Goal: Task Accomplishment & Management: Manage account settings

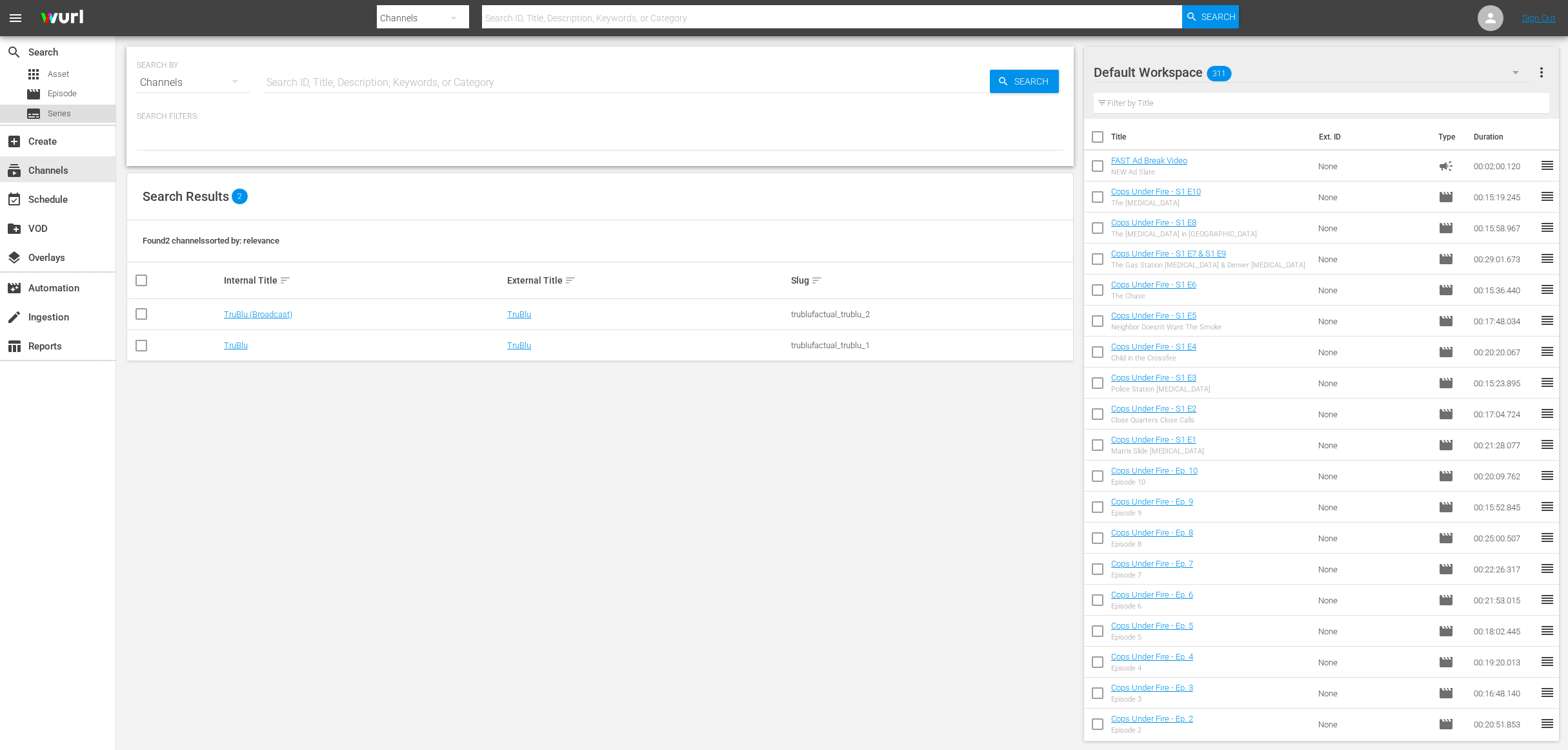
click at [69, 111] on span "Series" at bounding box center [59, 114] width 23 height 13
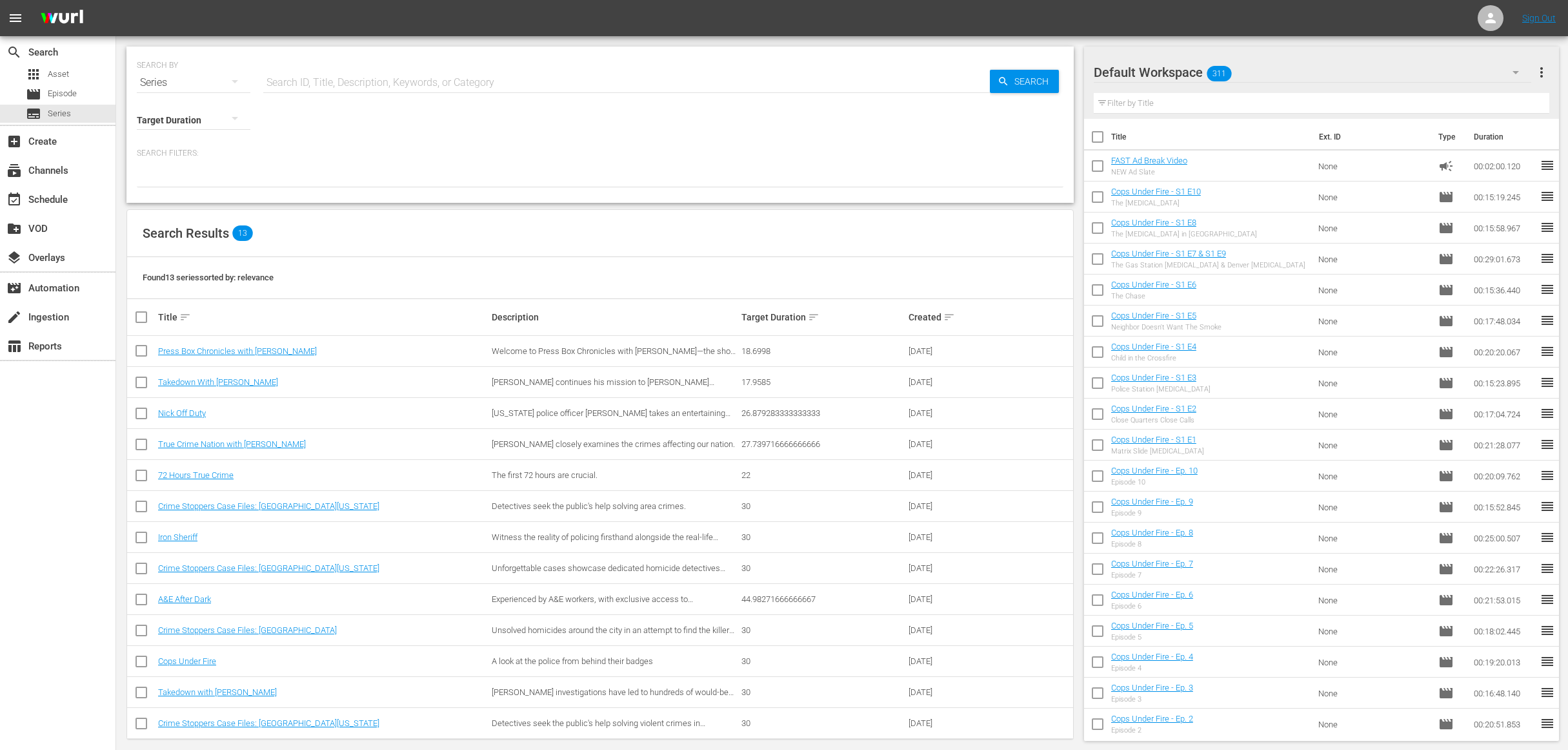
scroll to position [14, 0]
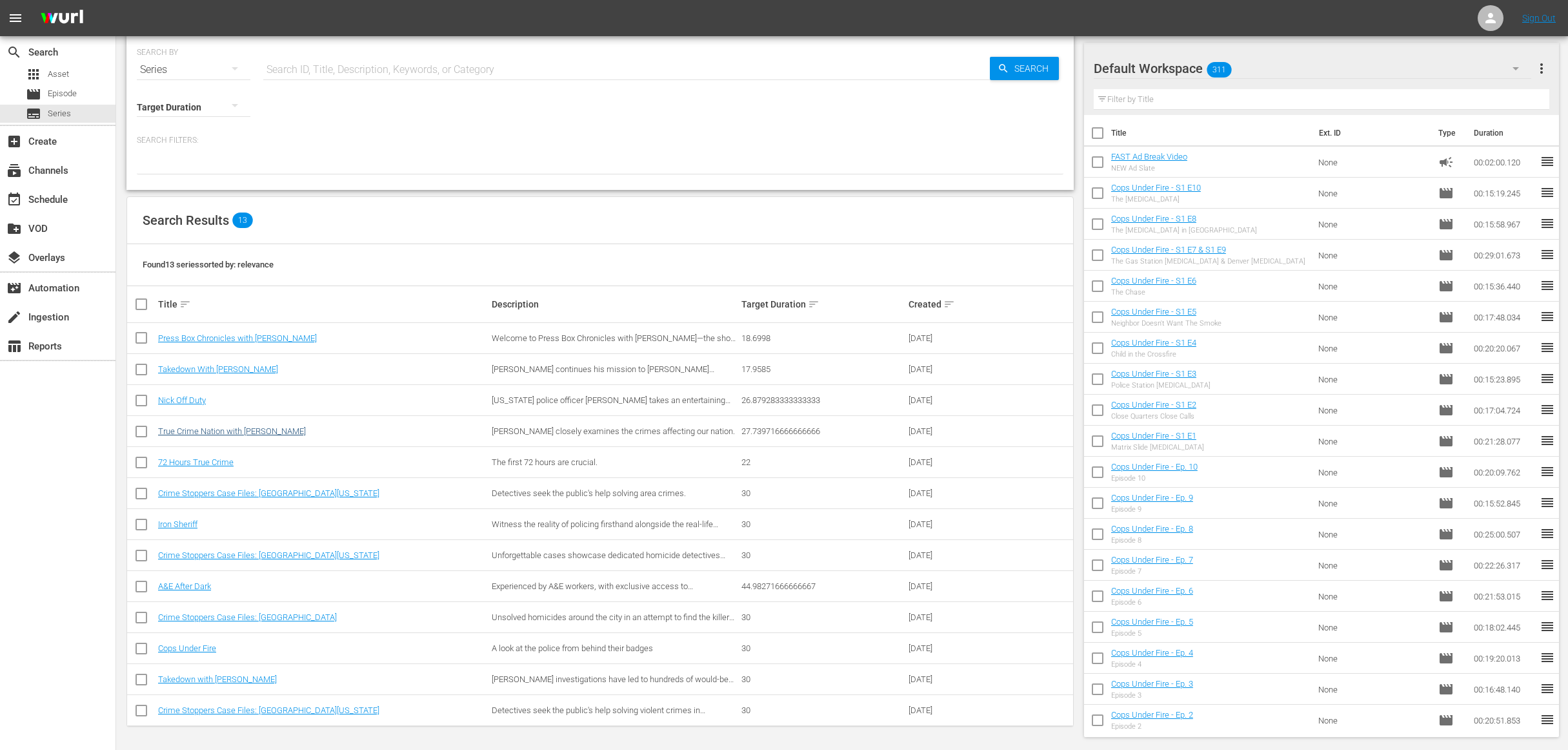
click at [264, 430] on link "True Crime Nation with [PERSON_NAME]" at bounding box center [232, 431] width 148 height 9
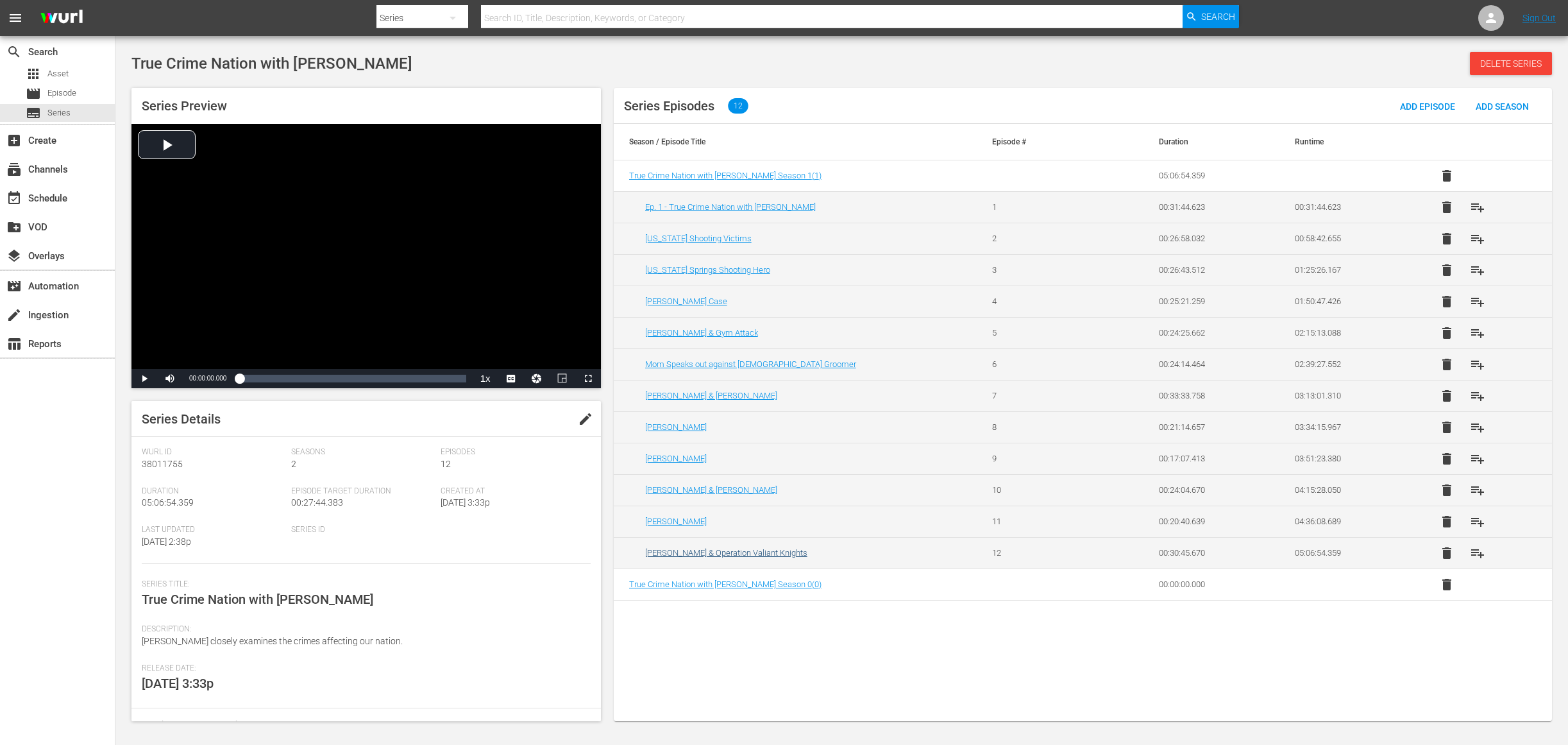
click at [681, 551] on link "[PERSON_NAME] & Operation Valiant Knights" at bounding box center [726, 552] width 162 height 9
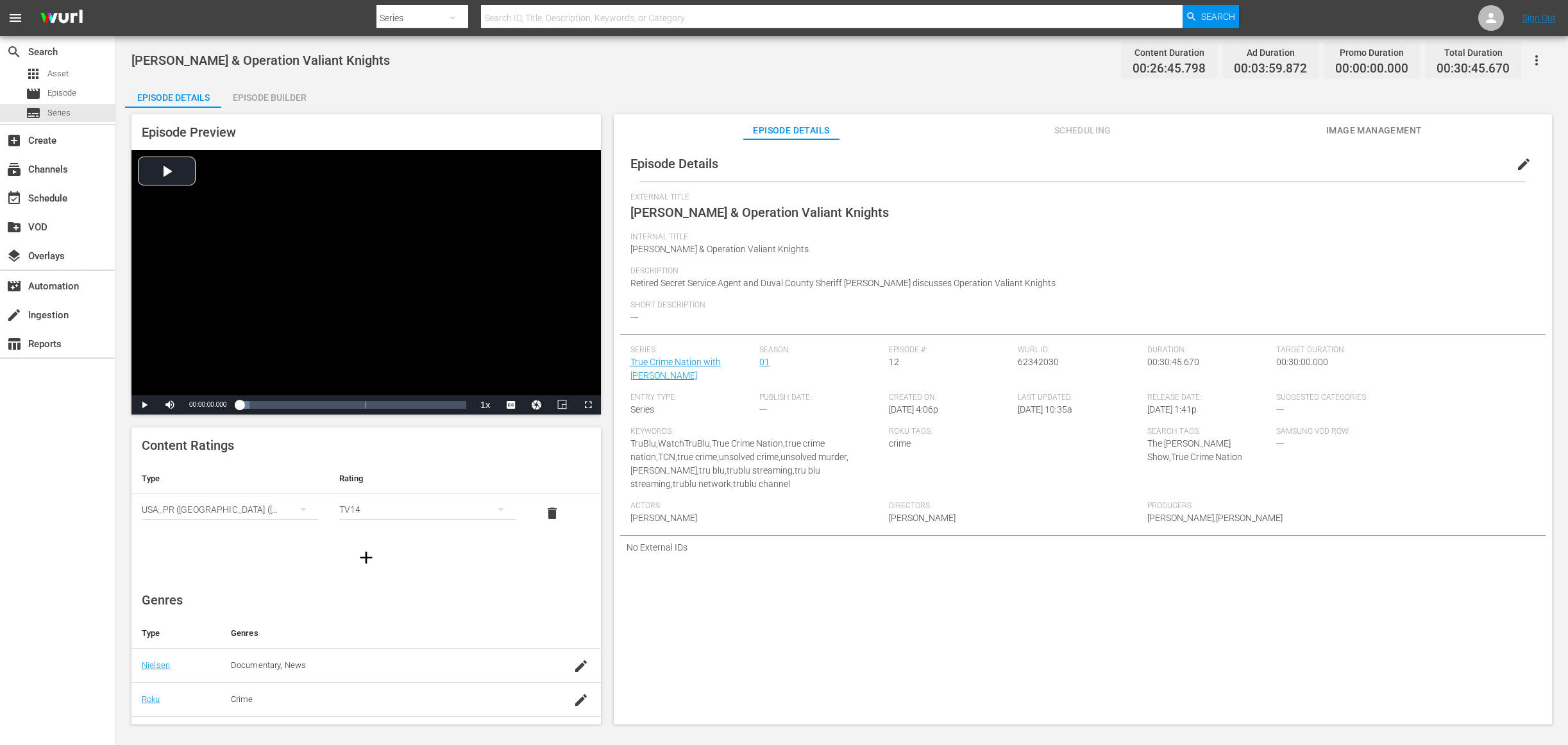
click at [1516, 167] on span "edit" at bounding box center [1523, 164] width 16 height 16
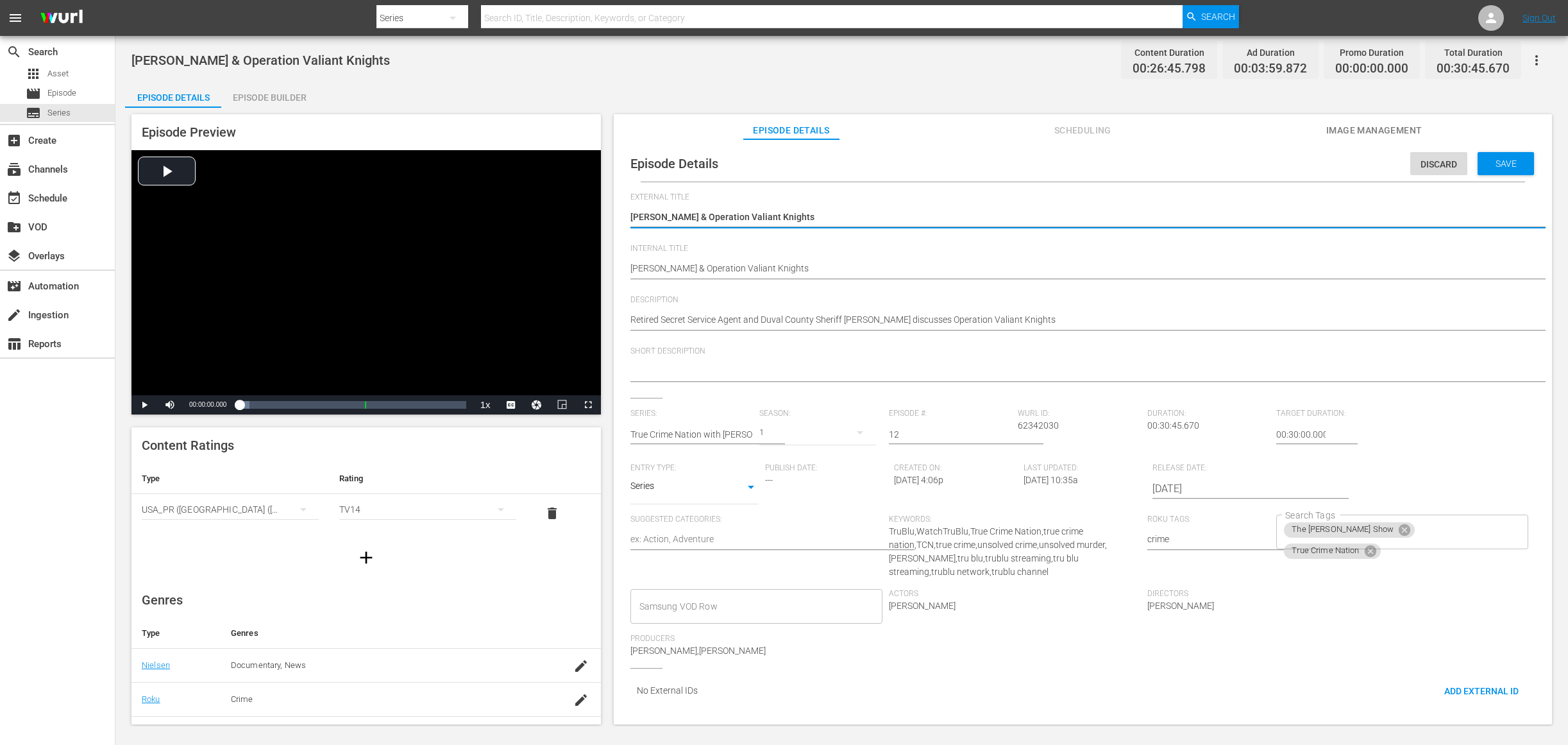
click at [1095, 128] on span "Scheduling" at bounding box center [1082, 130] width 97 height 16
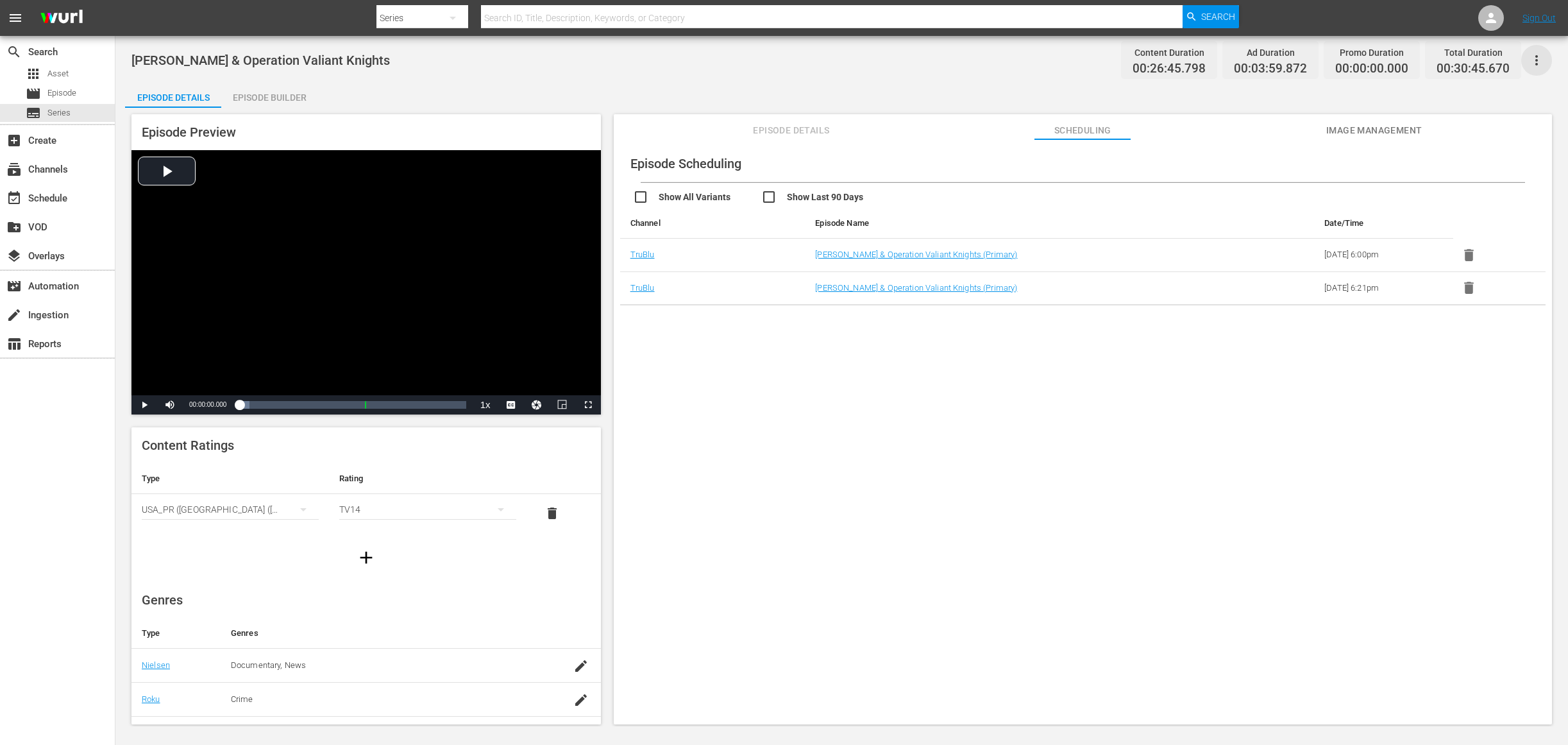
click at [1528, 61] on icon "button" at bounding box center [1536, 60] width 16 height 16
click at [1128, 202] on div "Show All Variants Show Last 90 Days" at bounding box center [1089, 195] width 912 height 25
click at [1465, 291] on icon "button" at bounding box center [1469, 287] width 9 height 12
click at [1467, 255] on icon "button" at bounding box center [1469, 255] width 9 height 12
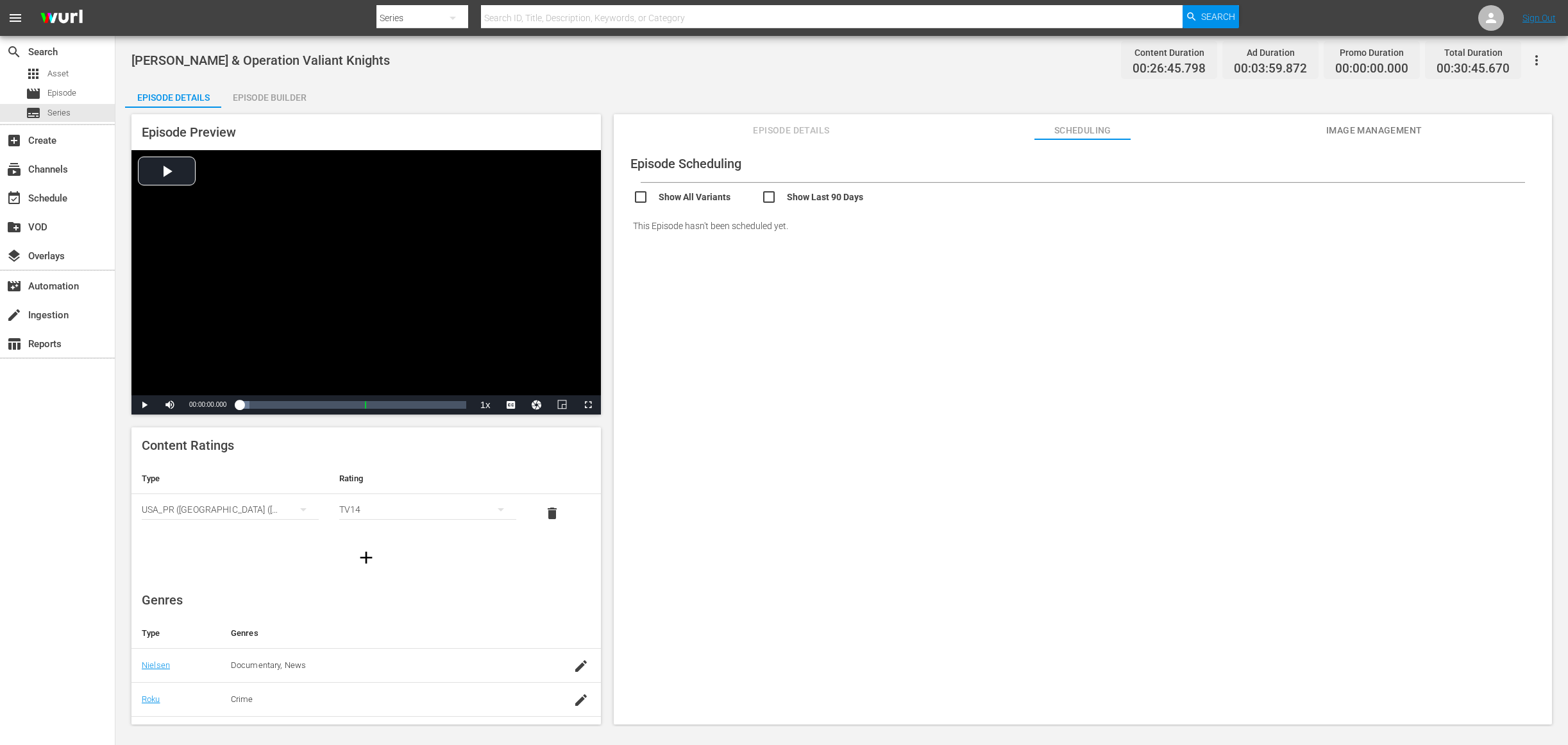
click at [1541, 57] on icon "button" at bounding box center [1536, 60] width 16 height 16
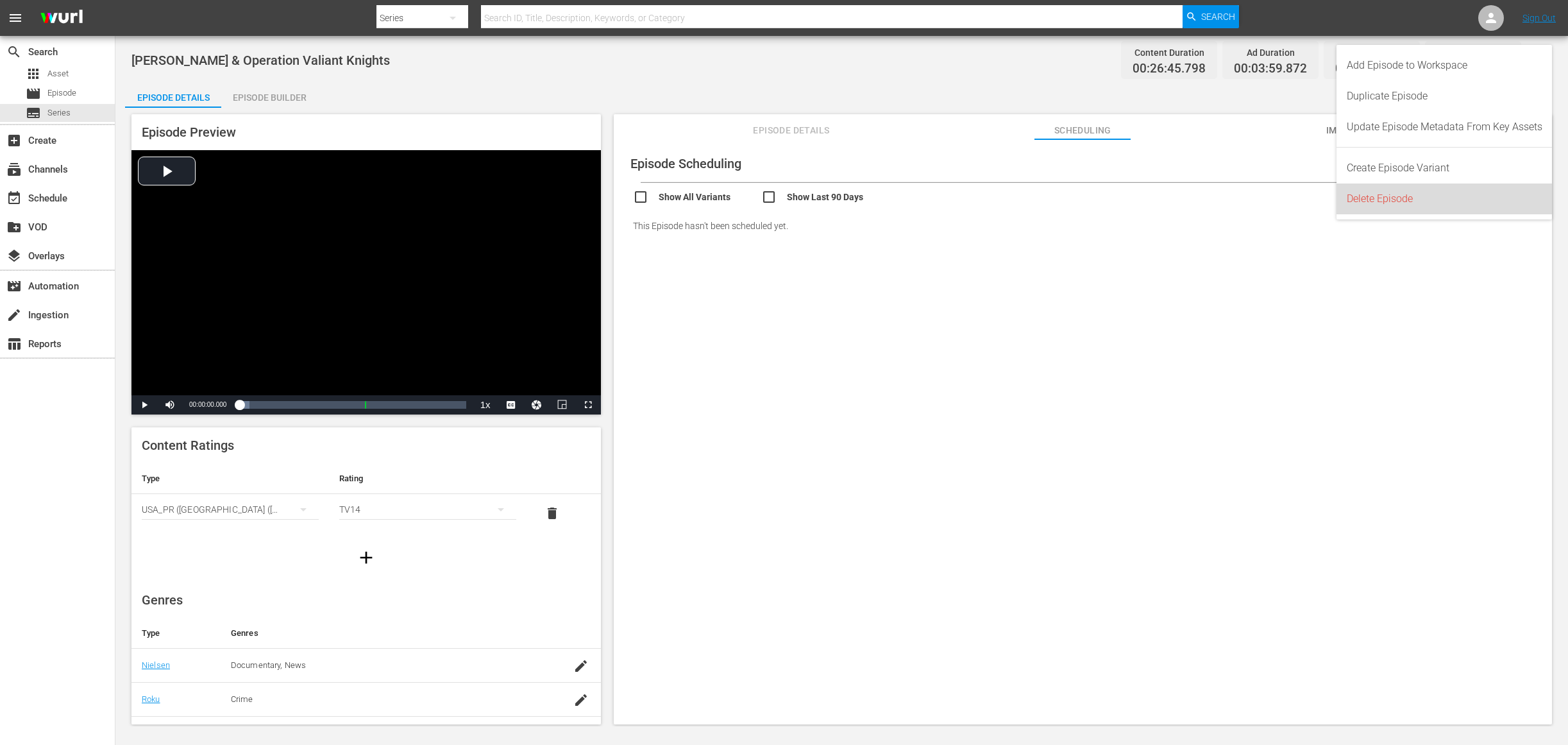
click at [1419, 201] on div "Delete Episode" at bounding box center [1444, 198] width 196 height 30
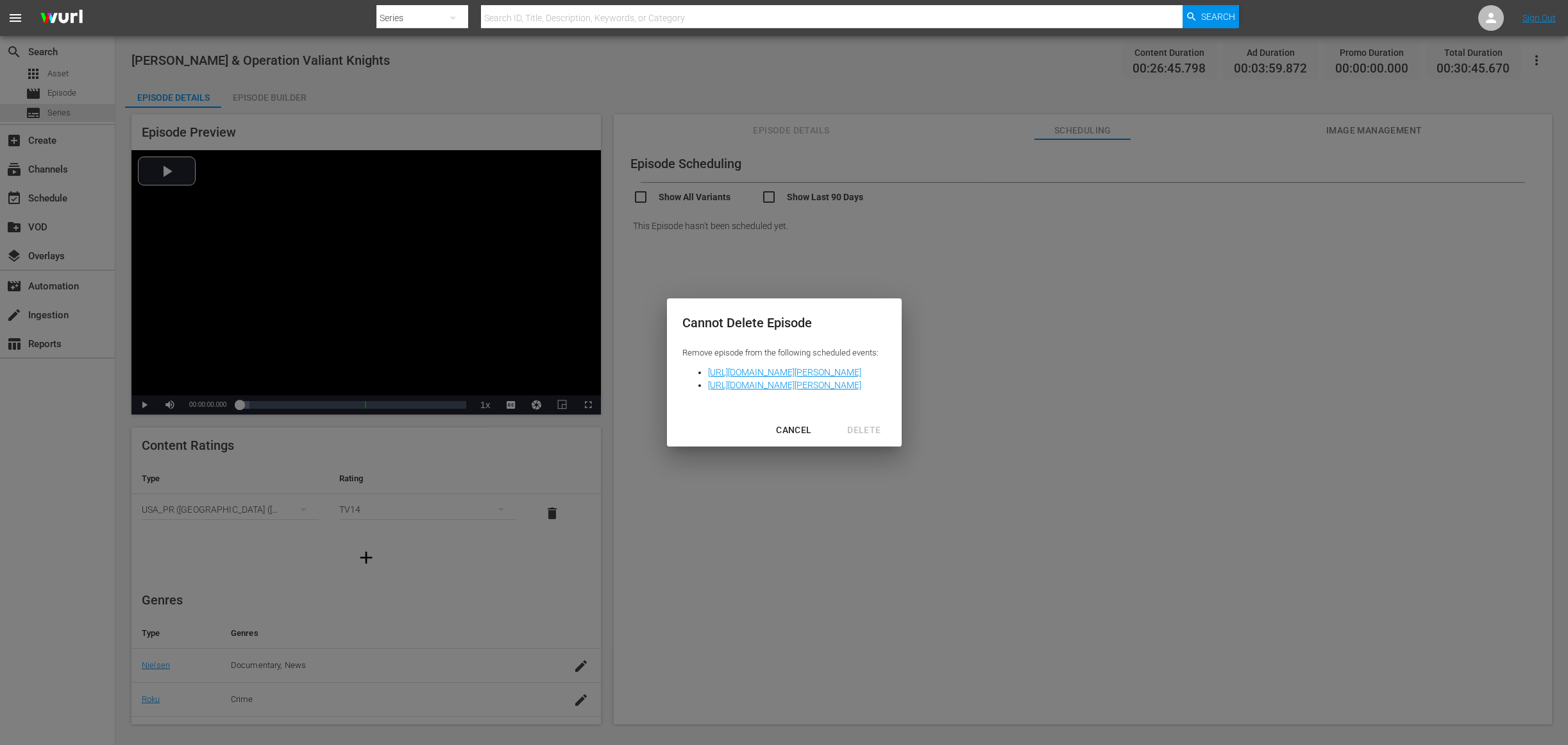
click at [821, 427] on div "CANCEL" at bounding box center [794, 430] width 56 height 16
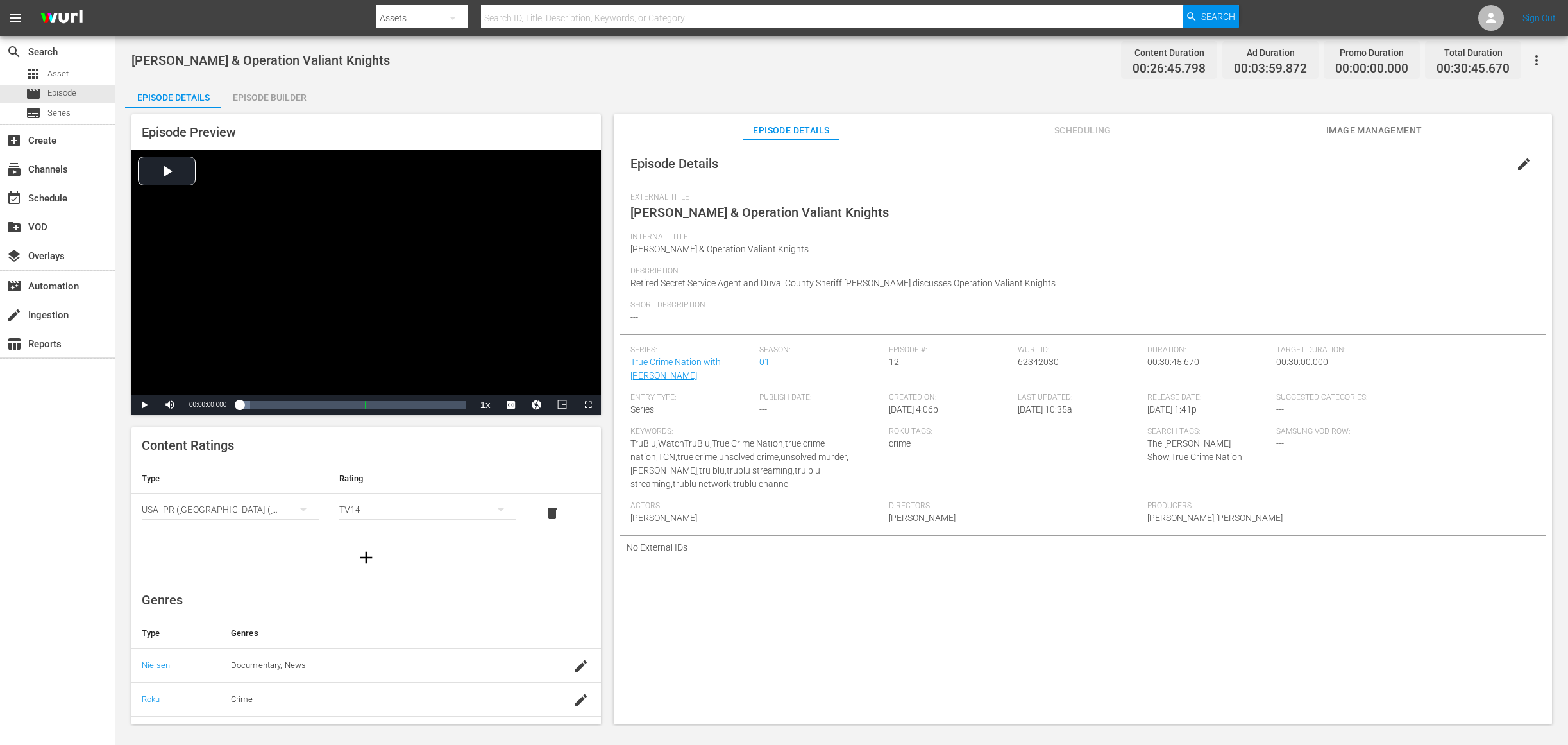
click at [1107, 130] on span "Scheduling" at bounding box center [1082, 130] width 97 height 16
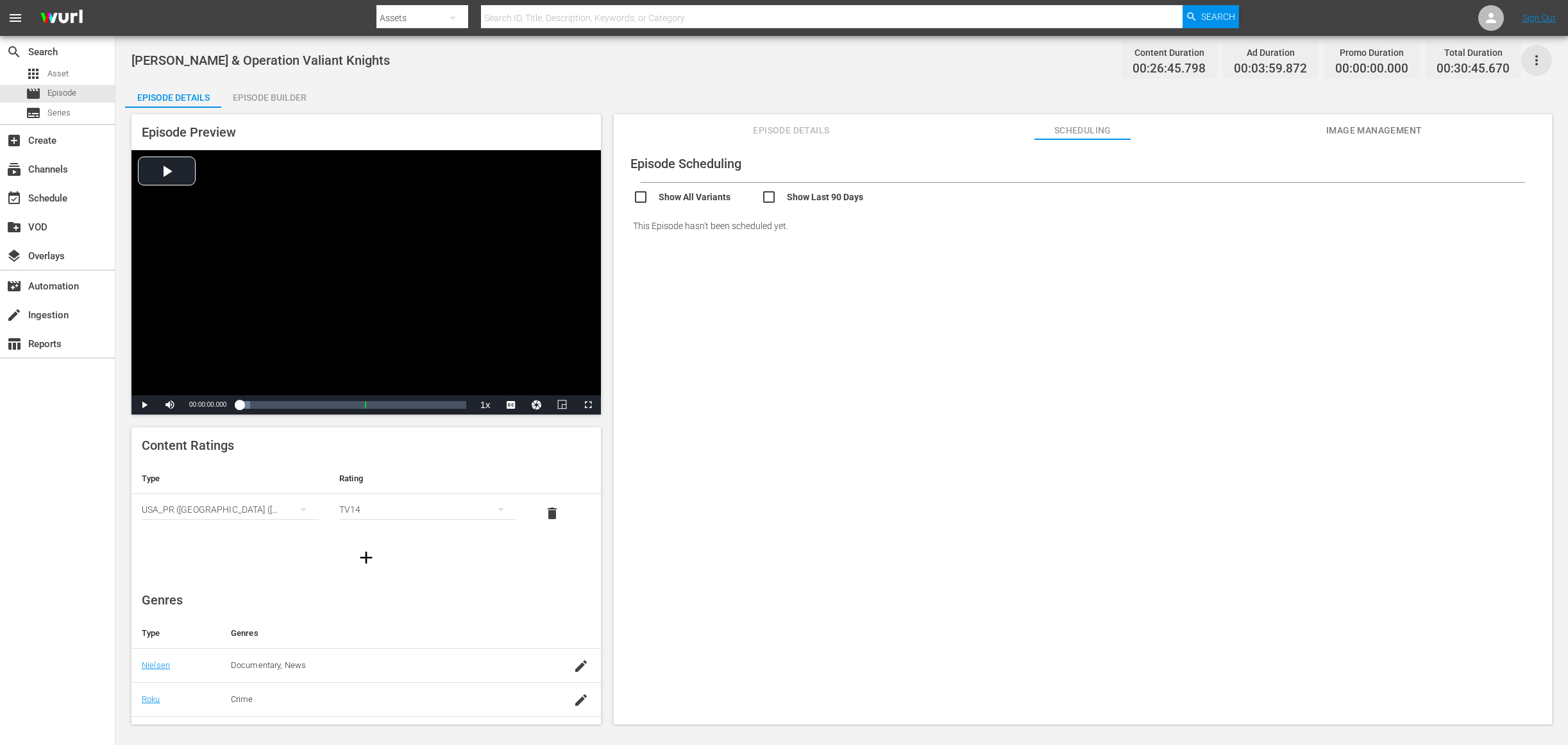
click at [1528, 63] on icon "button" at bounding box center [1536, 60] width 16 height 16
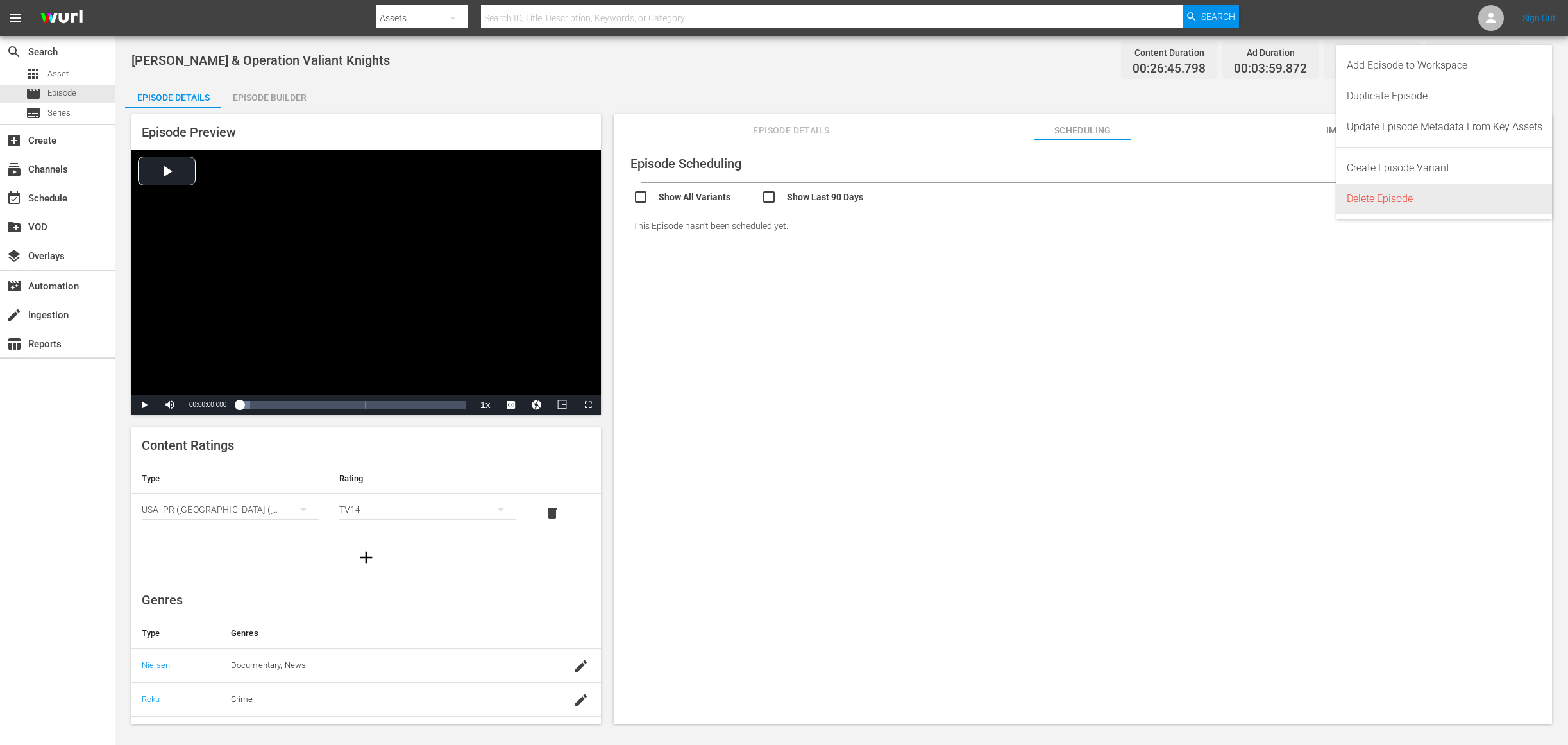
click at [1397, 201] on div "Delete Episode" at bounding box center [1444, 198] width 196 height 30
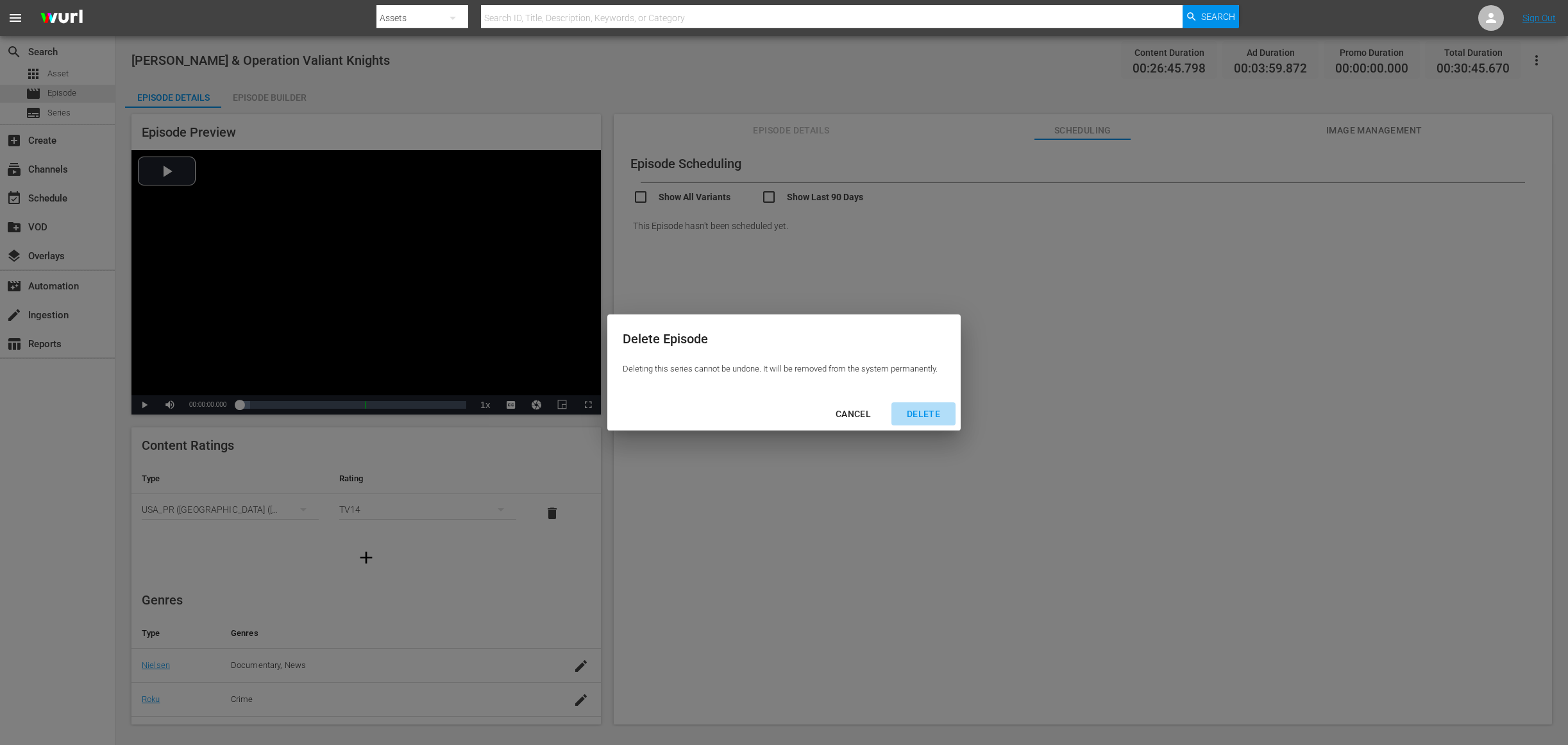
click at [940, 417] on div "DELETE" at bounding box center [923, 413] width 54 height 16
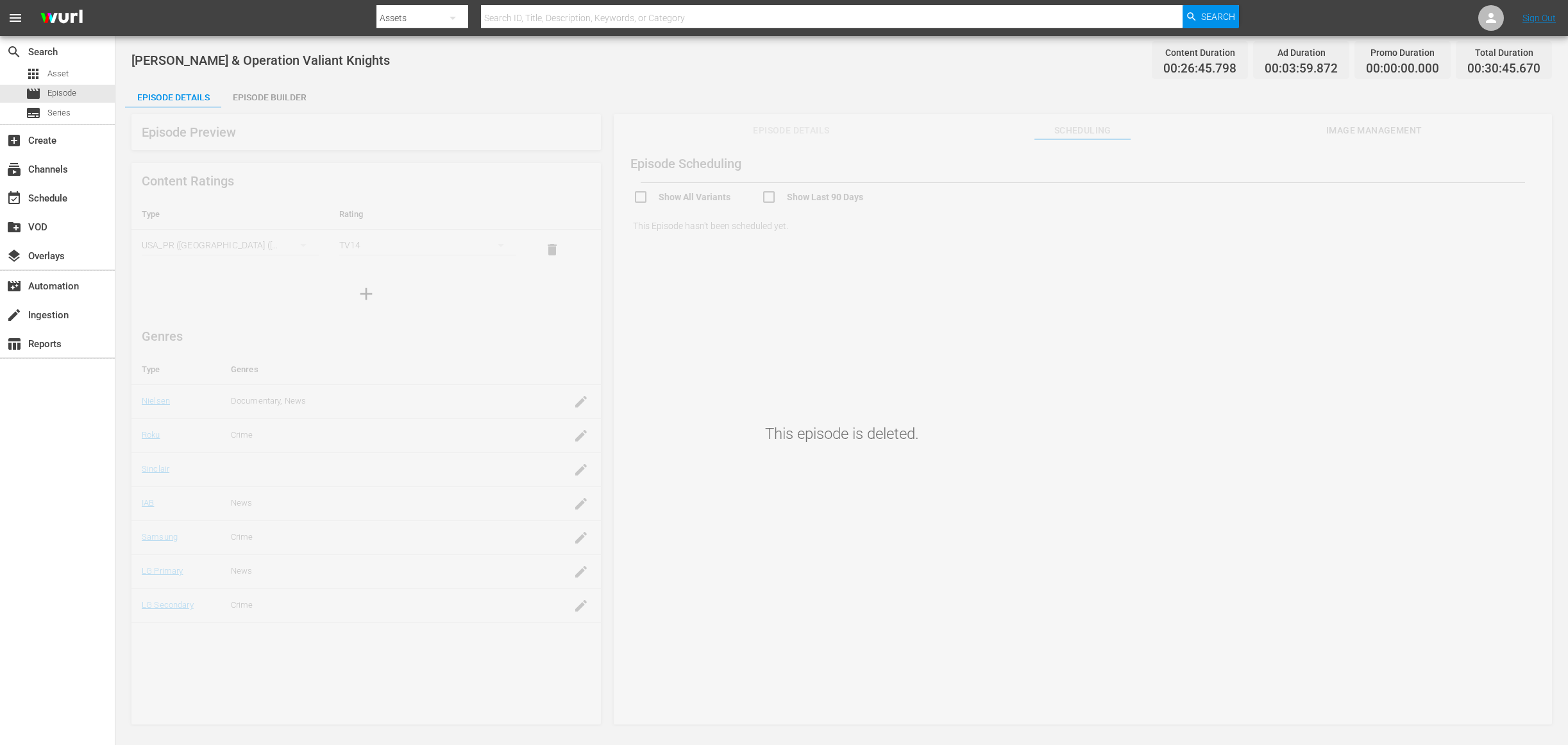
click at [773, 411] on div "This episode is deleted." at bounding box center [841, 413] width 1452 height 626
click at [1270, 214] on div "This episode is deleted." at bounding box center [841, 413] width 1452 height 626
